Goal: Task Accomplishment & Management: Manage account settings

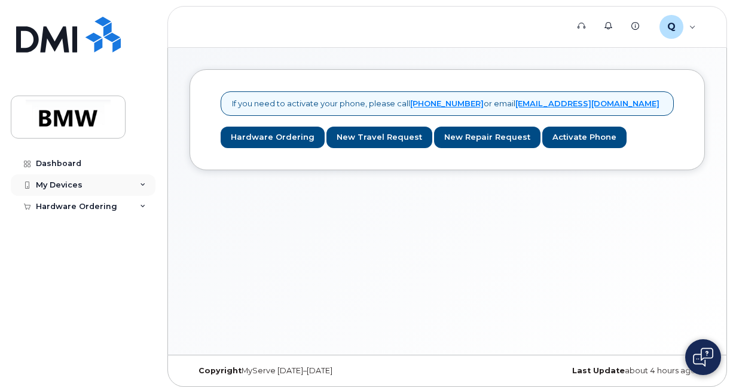
click at [137, 191] on div "My Devices" at bounding box center [83, 186] width 145 height 22
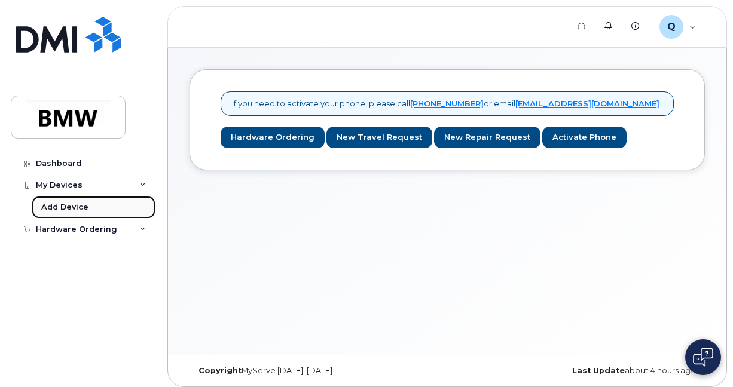
click at [104, 204] on link "Add Device" at bounding box center [94, 207] width 124 height 23
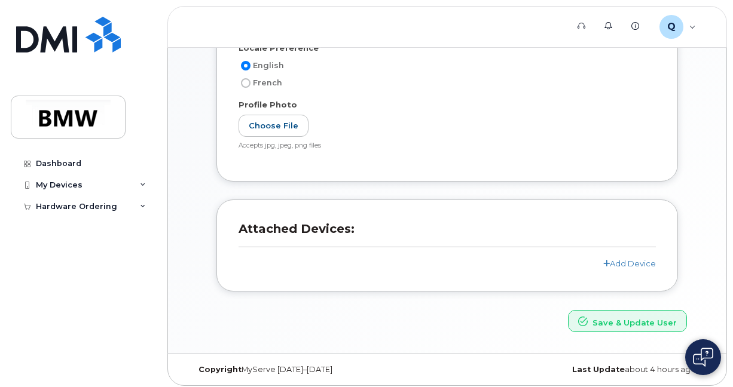
scroll to position [268, 0]
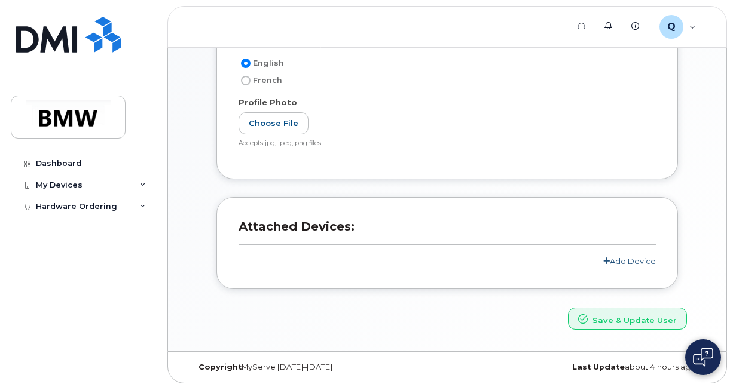
click at [626, 260] on link "Add Device" at bounding box center [629, 261] width 53 height 10
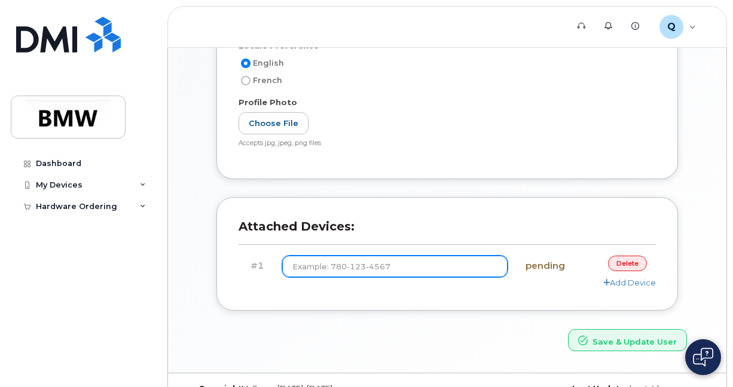
click at [435, 270] on input at bounding box center [394, 267] width 225 height 22
type input "(864) 354-9968"
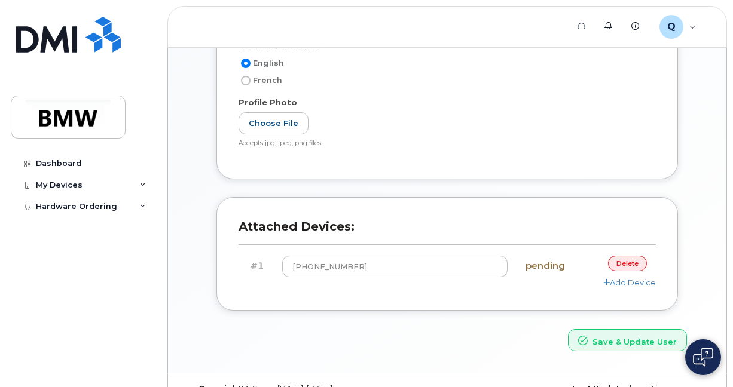
click at [524, 286] on div "Add Device" at bounding box center [447, 282] width 417 height 11
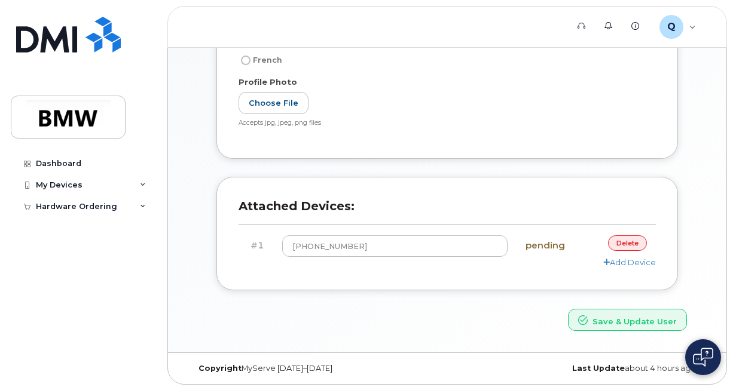
scroll to position [289, 0]
click at [633, 321] on button "Save & Update User" at bounding box center [627, 319] width 119 height 22
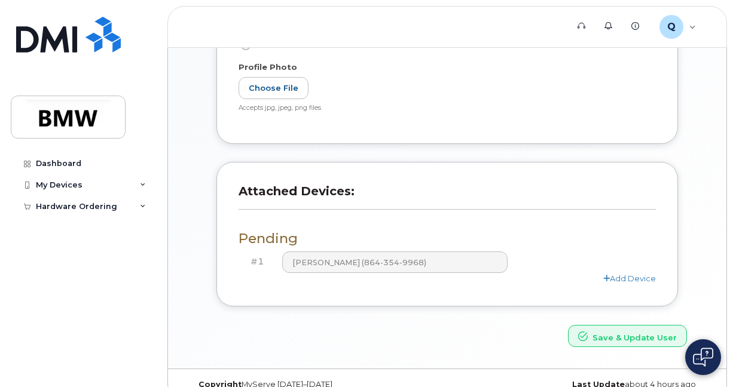
scroll to position [371, 0]
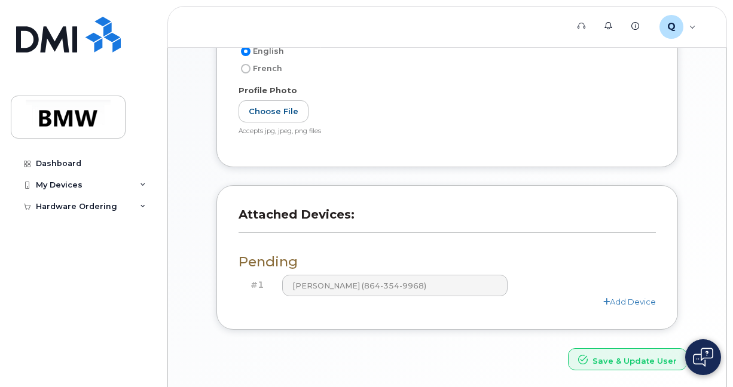
scroll to position [332, 0]
